Goal: Use online tool/utility

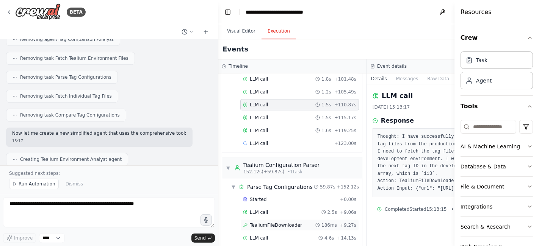
scroll to position [1027, 0]
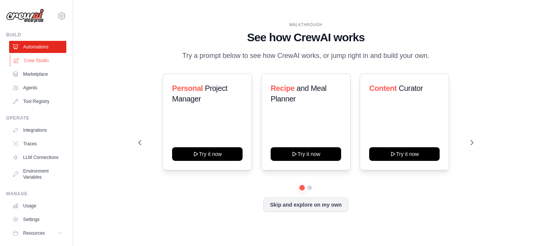
click at [41, 59] on link "Crew Studio" at bounding box center [38, 61] width 57 height 12
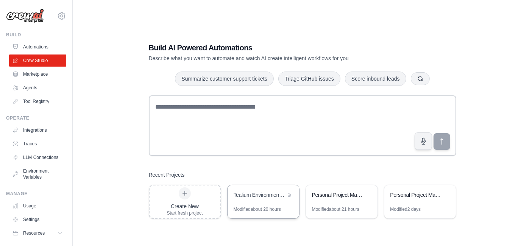
click at [256, 196] on div "Tealium Environment Comparator" at bounding box center [260, 195] width 52 height 8
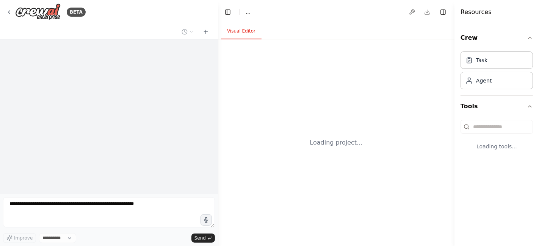
select select "****"
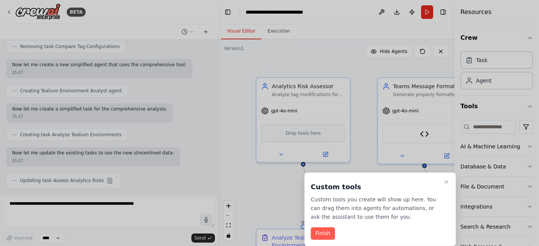
scroll to position [7009, 0]
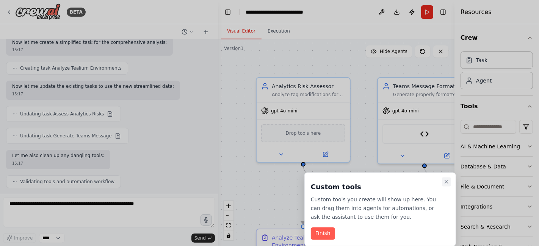
click at [446, 183] on icon "Close walkthrough" at bounding box center [446, 182] width 6 height 6
